Goal: Information Seeking & Learning: Learn about a topic

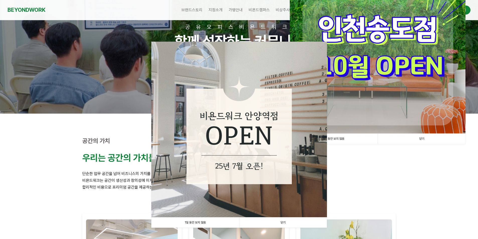
scroll to position [50, 0]
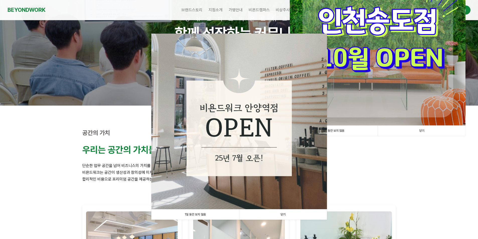
click at [225, 213] on link "1일 동안 보지 않음" at bounding box center [195, 214] width 88 height 10
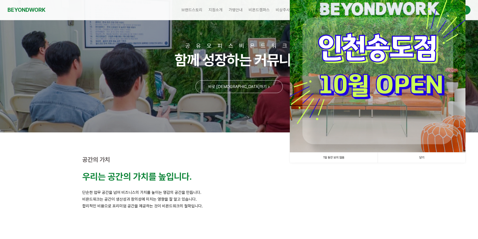
scroll to position [0, 0]
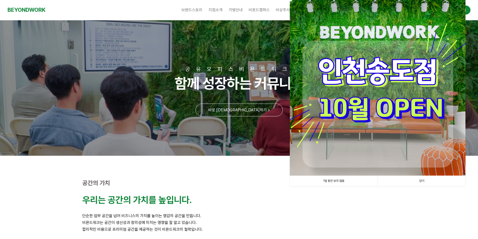
click at [338, 181] on link "1일 동안 보지 않음" at bounding box center [334, 181] width 88 height 10
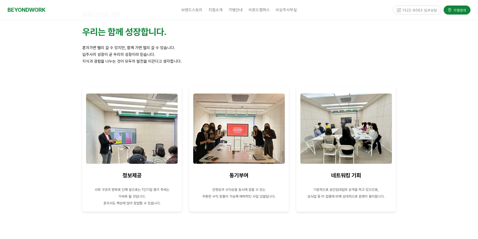
scroll to position [452, 0]
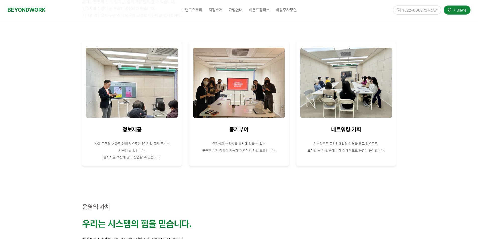
click at [446, 135] on div at bounding box center [239, 66] width 478 height 238
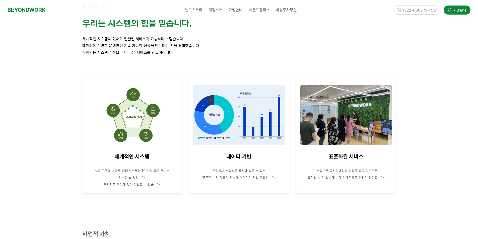
scroll to position [652, 0]
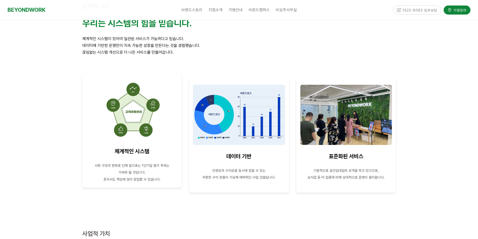
click at [146, 120] on img at bounding box center [131, 110] width 65 height 60
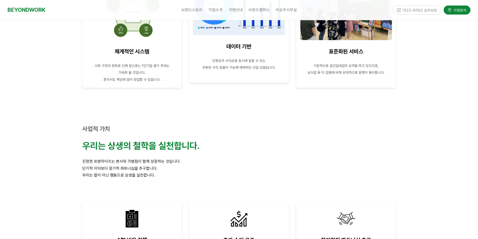
scroll to position [705, 0]
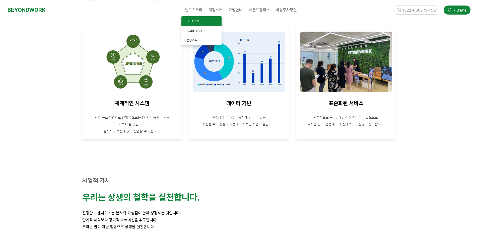
click at [193, 23] on link "CEO 소개" at bounding box center [201, 21] width 40 height 10
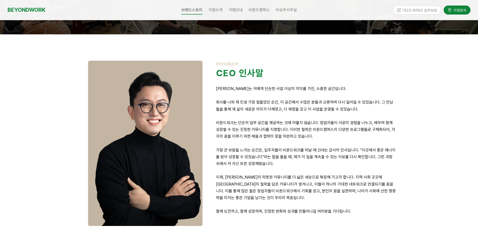
scroll to position [100, 0]
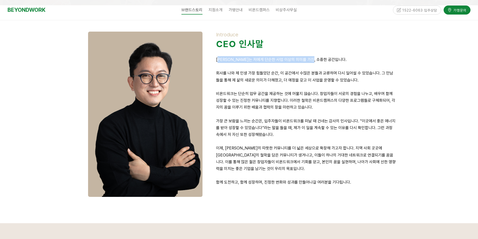
drag, startPoint x: 221, startPoint y: 58, endPoint x: 320, endPoint y: 63, distance: 99.4
click at [320, 63] on p "비욘드워크는 저에게 단순한 사업 이상의 의미를 가진, 소중한 공간입니다." at bounding box center [306, 59] width 180 height 7
click at [320, 64] on div "Introduce CEO 인사말 비욘드워크는 저에게 단순한 사업 이상의 의미를 가진, 소중한 공간입니다. 회사를 나와 제 인생 가장 힘들었던 …" at bounding box center [306, 112] width 180 height 161
click at [289, 70] on p "회사를 나와 제 인생 가장 힘들었던 순간, 이 공간에서 수많은 분들과 교류하며 다시 일어설 수 있었습니다. 그 만남들을 통해 제 삶의 새로운 …" at bounding box center [306, 77] width 180 height 14
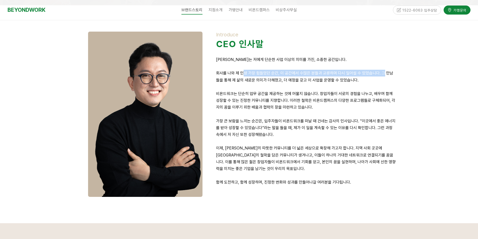
drag, startPoint x: 244, startPoint y: 73, endPoint x: 383, endPoint y: 74, distance: 139.7
click at [383, 74] on p "회사를 나와 제 인생 가장 힘들었던 순간, 이 공간에서 수많은 분들과 교류하며 다시 일어설 수 있었습니다. 그 만남들을 통해 제 삶의 새로운 …" at bounding box center [306, 77] width 180 height 14
click at [382, 74] on p "회사를 나와 제 인생 가장 힘들었던 순간, 이 공간에서 수많은 분들과 교류하며 다시 일어설 수 있었습니다. 그 만남들을 통해 제 삶의 새로운 …" at bounding box center [306, 77] width 180 height 14
drag, startPoint x: 256, startPoint y: 72, endPoint x: 396, endPoint y: 75, distance: 140.2
click at [396, 75] on div "Introduce CEO 인사말 비욘드워크는 저에게 단순한 사업 이상의 의미를 가진, 소중한 공간입니다. 회사를 나와 제 인생 가장 힘들었던 …" at bounding box center [305, 112] width 187 height 168
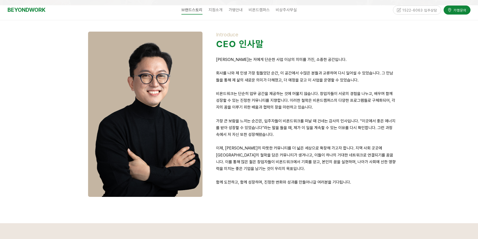
click at [330, 88] on p at bounding box center [306, 87] width 180 height 7
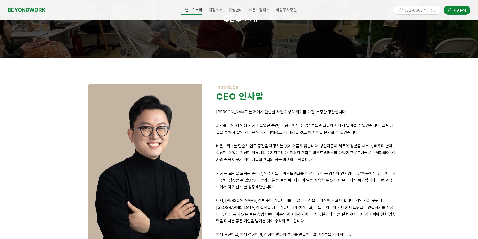
scroll to position [0, 0]
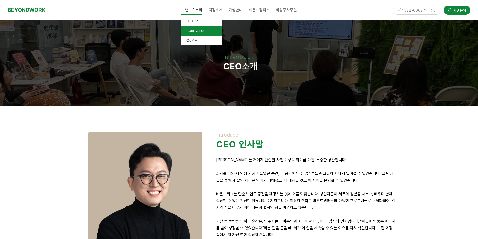
click at [193, 33] on link "CORE VALUE" at bounding box center [201, 31] width 40 height 10
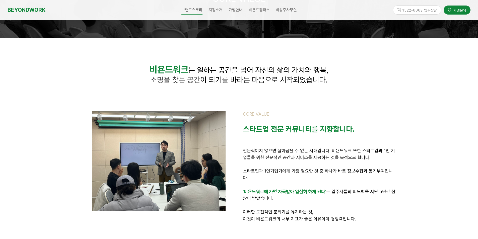
scroll to position [75, 0]
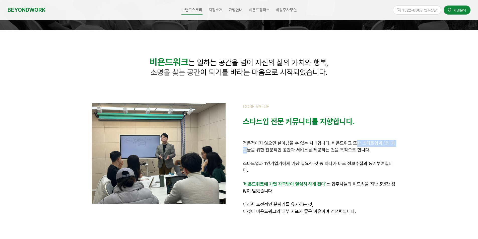
drag, startPoint x: 356, startPoint y: 142, endPoint x: 396, endPoint y: 144, distance: 39.5
click at [396, 144] on p "전문적이지 않으면 살아남을 수 없는 시대입니다. 비욘드워크 또한 스타트업과 1인 기업들을 위한 전문적인 공간과 서비스를 제공하는 것을 목적으로…" at bounding box center [319, 147] width 153 height 14
drag, startPoint x: 364, startPoint y: 152, endPoint x: 324, endPoint y: 157, distance: 40.7
click at [364, 153] on p "전문적이지 않으면 살아남을 수 없는 시대입니다. 비욘드워크 또한 스타트업과 1인 기업들을 위한 전문적인 공간과 서비스를 제공하는 것을 목적으로…" at bounding box center [319, 147] width 153 height 14
drag, startPoint x: 289, startPoint y: 152, endPoint x: 352, endPoint y: 153, distance: 62.5
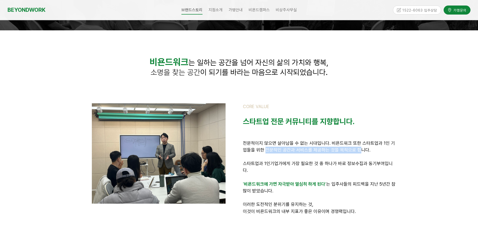
click at [352, 153] on p "전문적이지 않으면 살아남을 수 없는 시대입니다. 비욘드워크 또한 스타트업과 1인 기업들을 위한 전문적인 공간과 서비스를 제공하는 것을 목적으로…" at bounding box center [319, 147] width 153 height 14
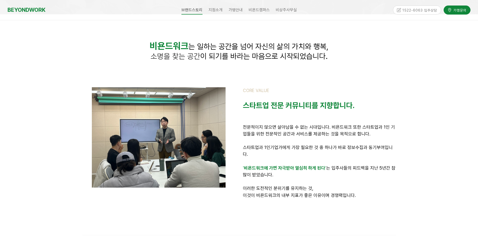
scroll to position [100, 0]
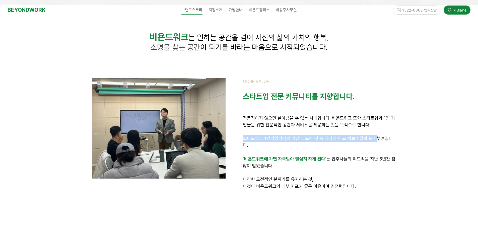
drag, startPoint x: 280, startPoint y: 139, endPoint x: 371, endPoint y: 139, distance: 90.8
click at [371, 139] on span "스타트업과 1인기업가에게 가장 필요한 것 중 하나가 바로 정보수집과 동기부여입니다." at bounding box center [318, 142] width 150 height 12
drag, startPoint x: 251, startPoint y: 154, endPoint x: 348, endPoint y: 157, distance: 97.1
click at [348, 157] on p "' 비욘드워크에 가면 자극받아 열심히 하게 된다 ' 는 입주사들의 피드백을 지난 5년간 참 많이 받았습니다." at bounding box center [319, 163] width 153 height 14
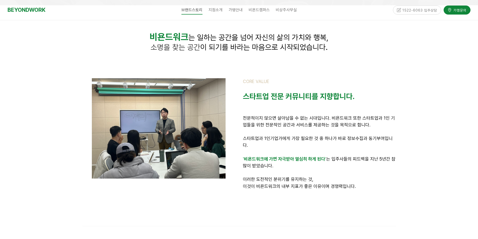
click at [348, 157] on p "' 비욘드워크에 가면 자극받아 열심히 하게 된다 ' 는 입주사들의 피드백을 지난 5년간 참 많이 받았습니다." at bounding box center [319, 163] width 153 height 14
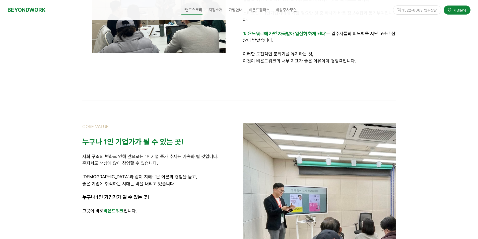
scroll to position [251, 0]
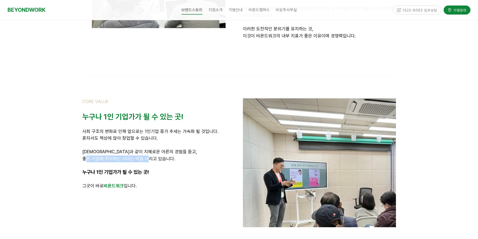
drag, startPoint x: 85, startPoint y: 152, endPoint x: 148, endPoint y: 154, distance: 62.7
click at [148, 156] on span "좋은 기업에 취직하는 시대는 막을 내리고 있습니다." at bounding box center [128, 158] width 93 height 5
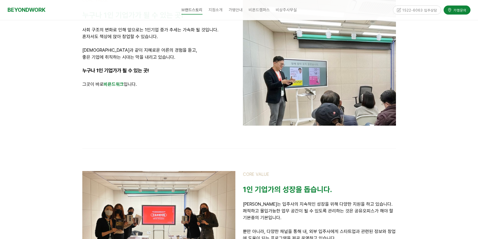
scroll to position [246, 0]
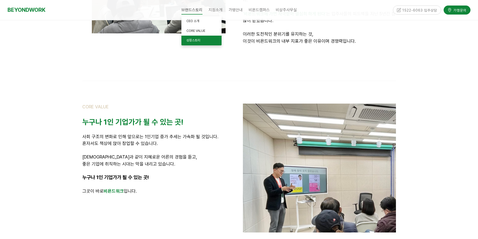
click at [194, 40] on span "성장스토리" at bounding box center [193, 40] width 14 height 4
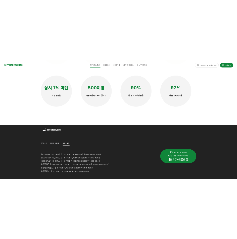
scroll to position [1273, 0]
